Goal: Task Accomplishment & Management: Use online tool/utility

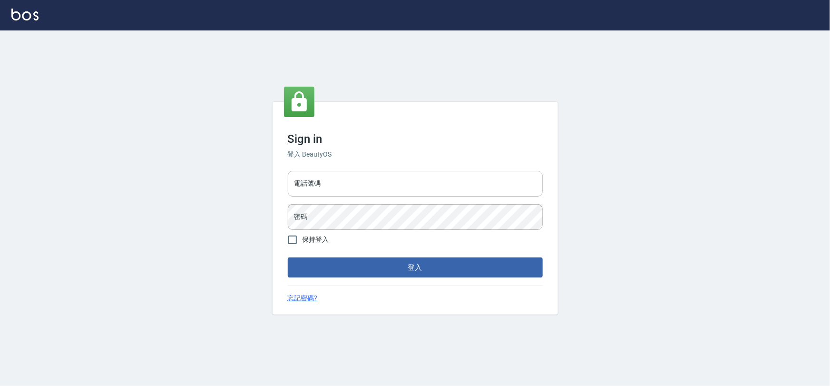
type input "0975575780"
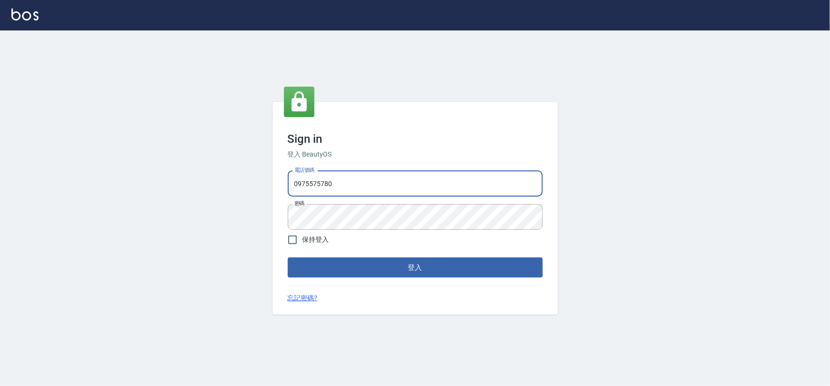
drag, startPoint x: 0, startPoint y: 0, endPoint x: 387, endPoint y: 189, distance: 430.8
click at [387, 189] on input "0975575780" at bounding box center [415, 184] width 255 height 26
click at [457, 272] on button "登入" at bounding box center [415, 267] width 255 height 20
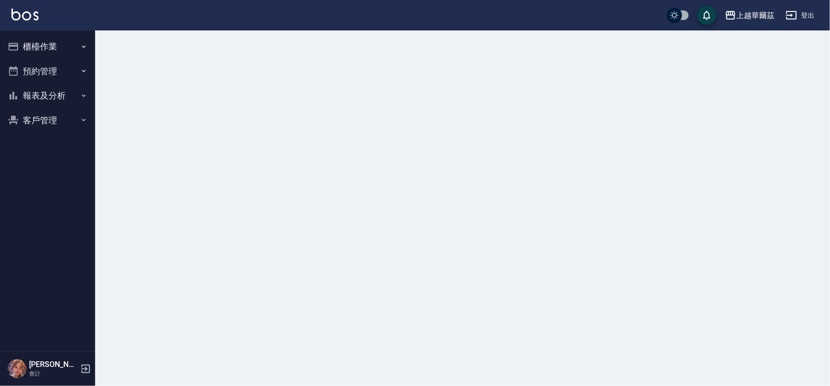
click at [75, 49] on button "櫃檯作業" at bounding box center [48, 46] width 88 height 25
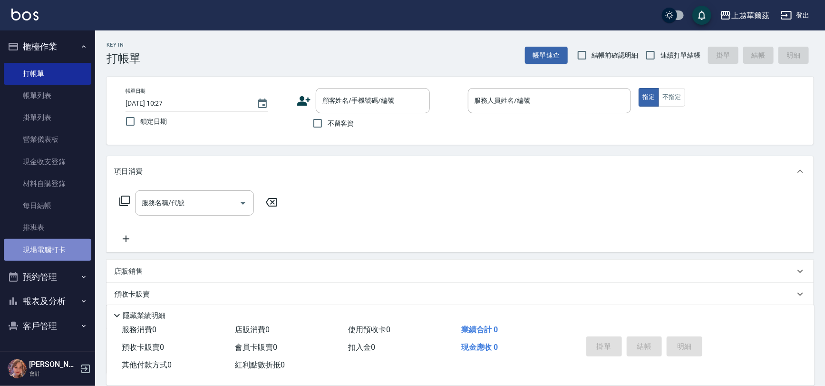
click at [54, 244] on link "現場電腦打卡" at bounding box center [48, 250] width 88 height 22
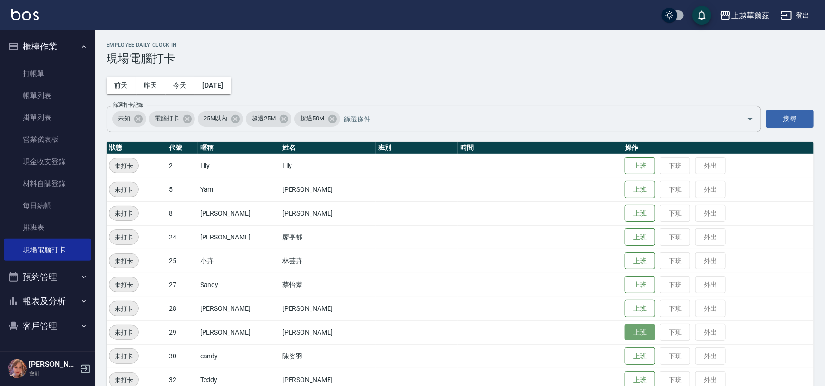
click at [625, 337] on button "上班" at bounding box center [640, 332] width 30 height 17
click at [633, 355] on button "上班" at bounding box center [640, 356] width 30 height 17
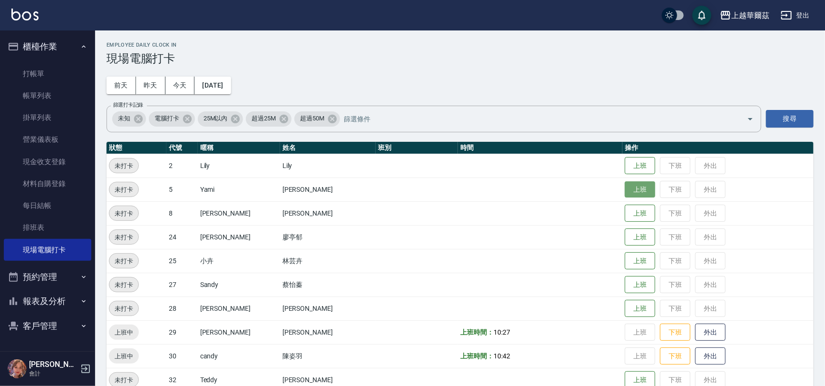
click at [630, 192] on button "上班" at bounding box center [640, 189] width 30 height 17
